Goal: Download file/media

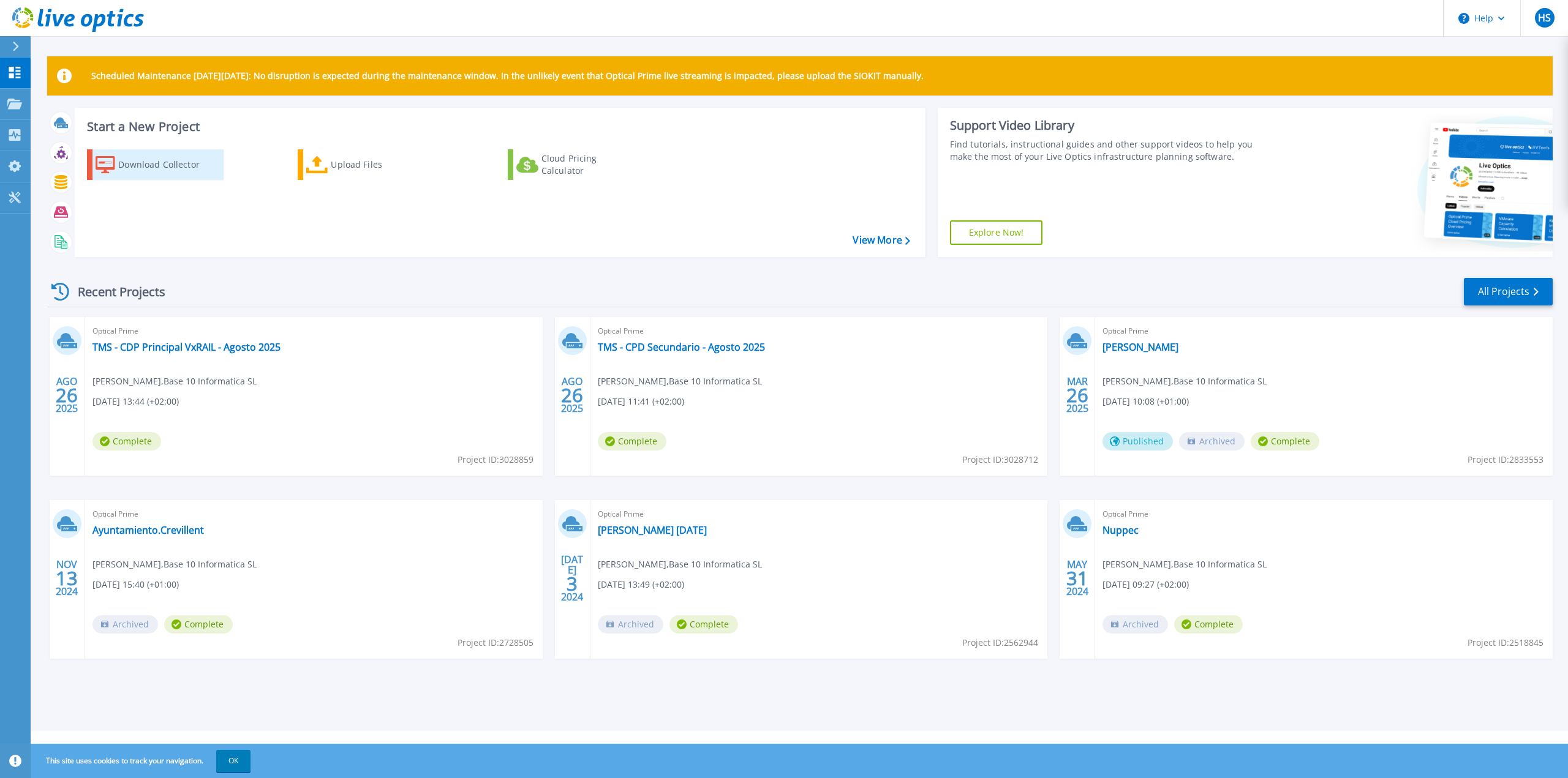
click at [178, 167] on div "Download Collector" at bounding box center [167, 164] width 98 height 24
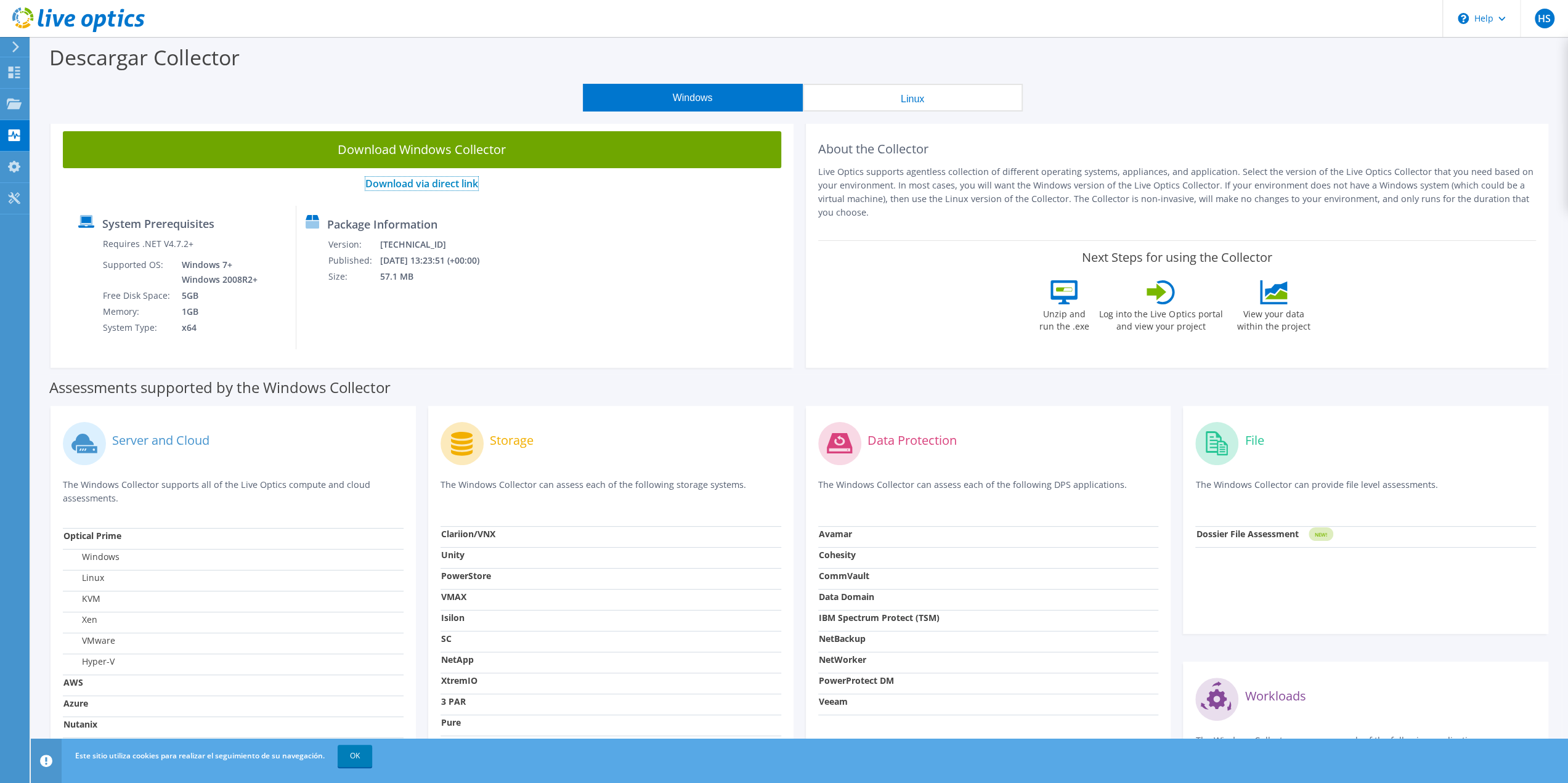
click at [428, 184] on link "Download via direct link" at bounding box center [422, 183] width 113 height 13
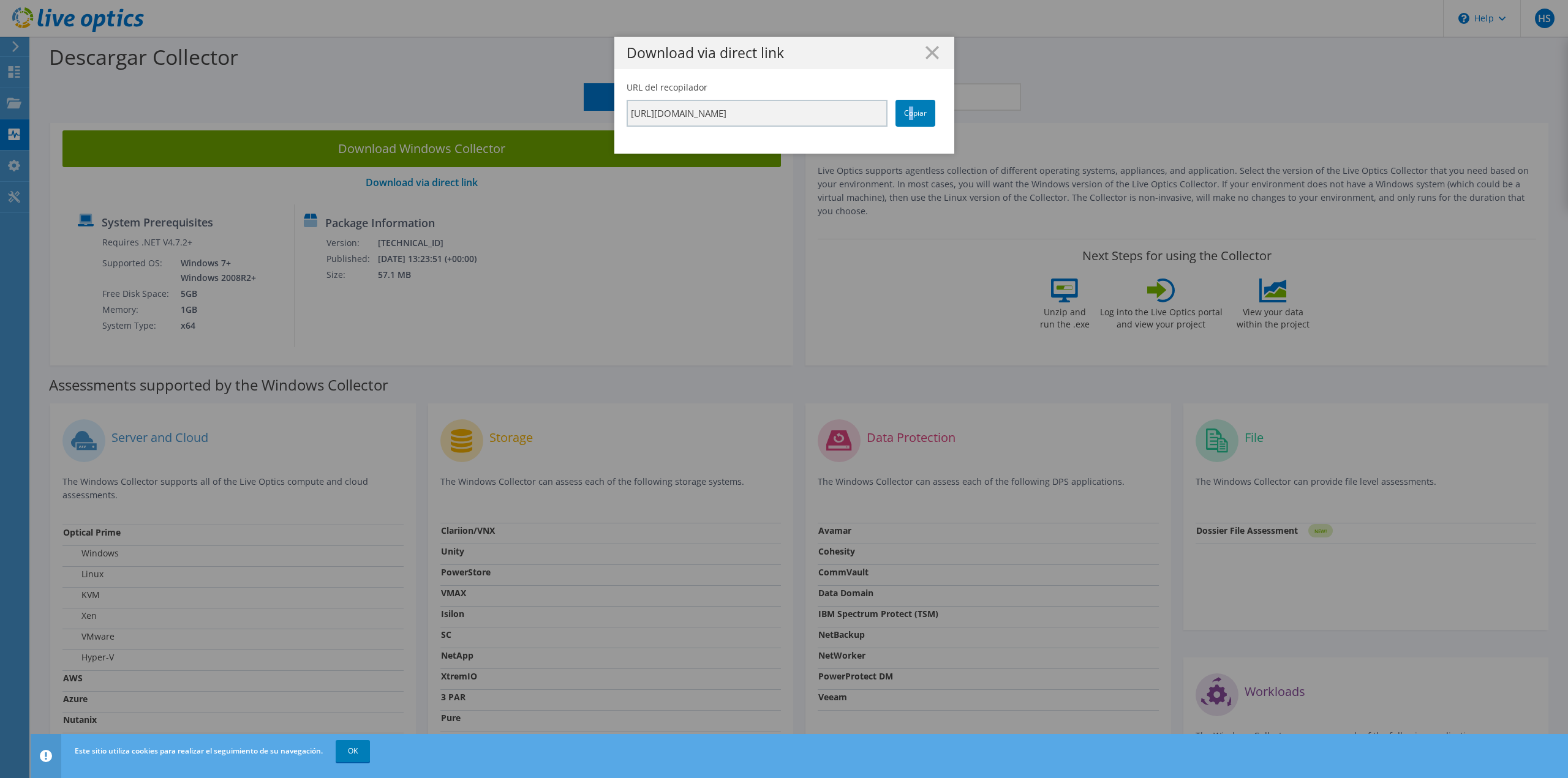
drag, startPoint x: 906, startPoint y: 113, endPoint x: 792, endPoint y: 116, distance: 114.0
click at [905, 113] on link "Copiar" at bounding box center [915, 113] width 39 height 27
